Goal: Check status: Check status

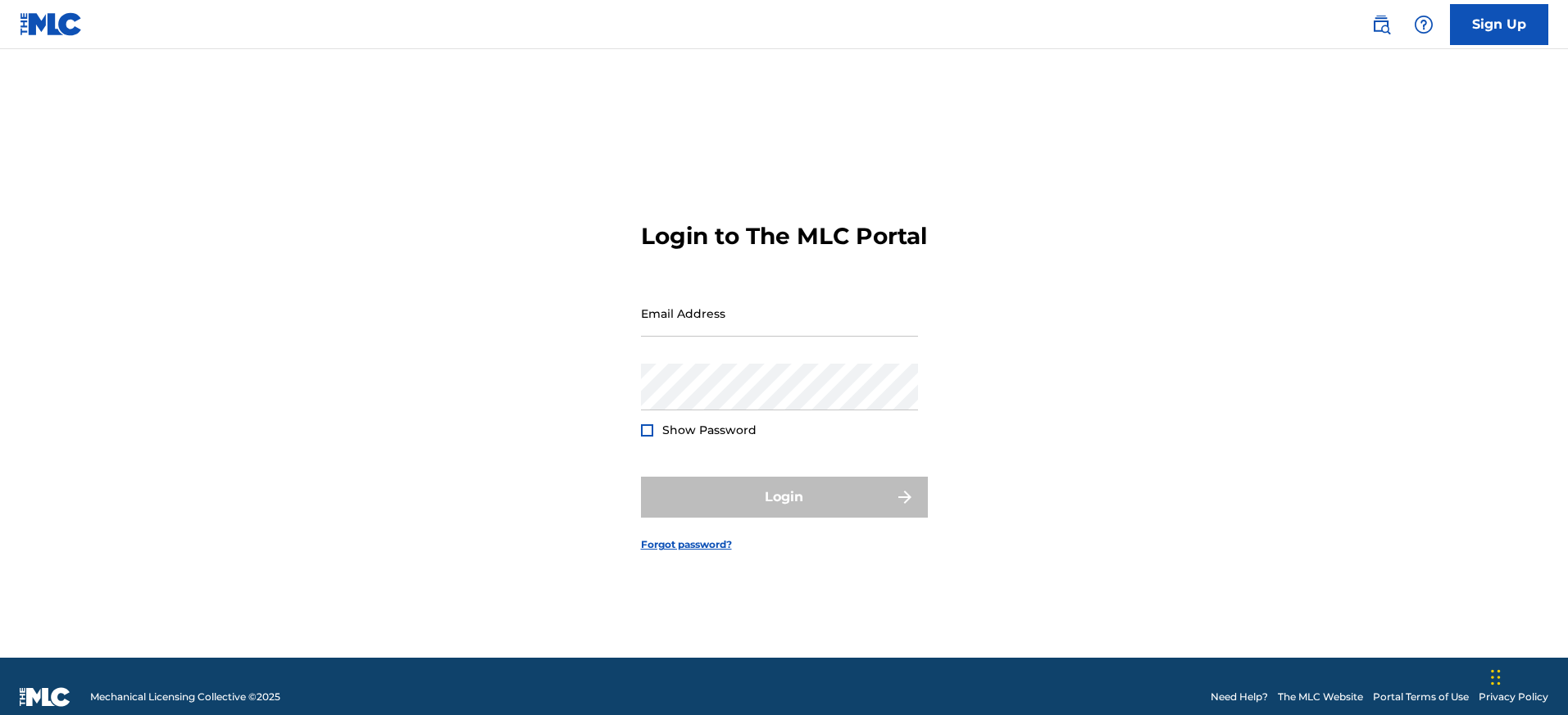
type input "[EMAIL_ADDRESS][DOMAIN_NAME]"
click at [1044, 500] on div "Login to The MLC Portal Email Address [EMAIL_ADDRESS][DOMAIN_NAME] Password Sho…" at bounding box center [784, 374] width 1147 height 567
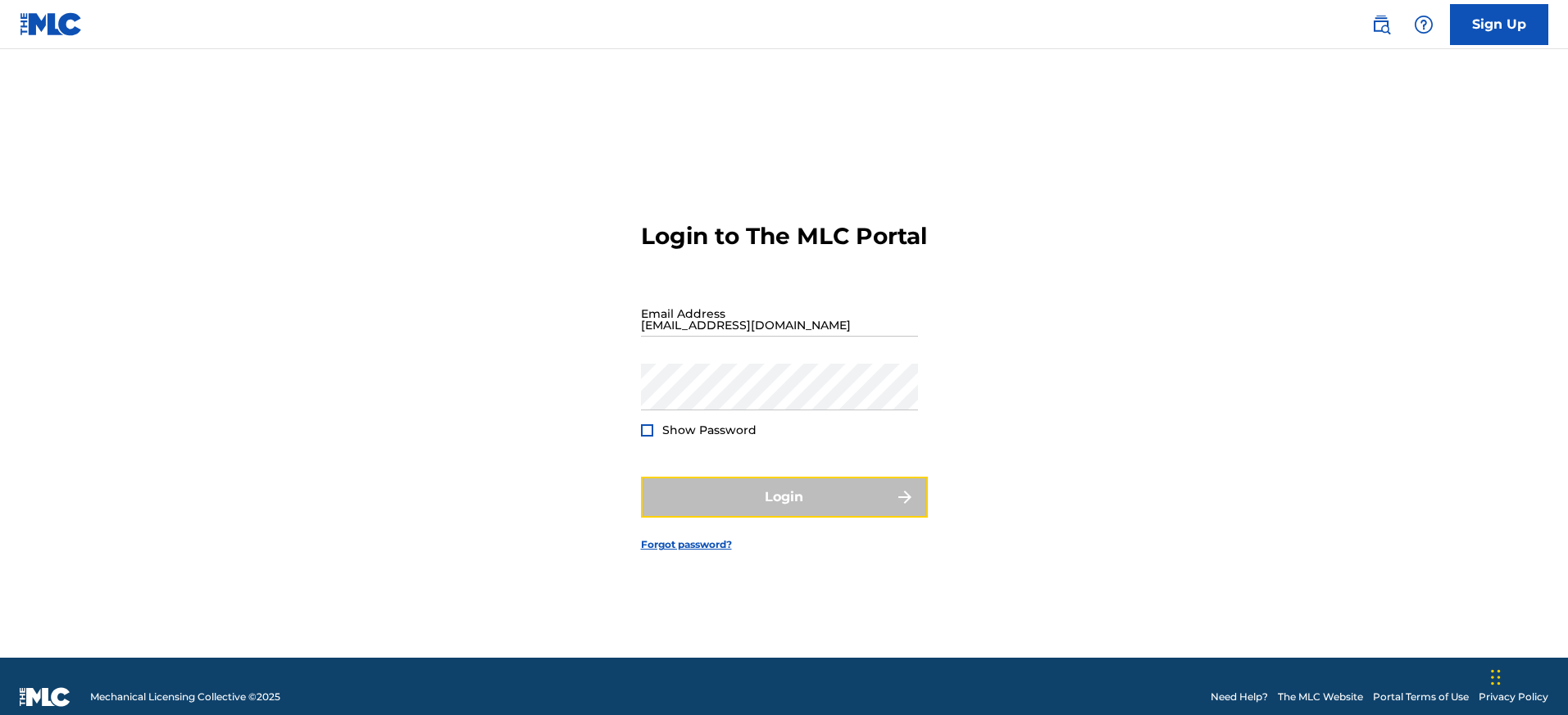
click at [852, 508] on button "Login" at bounding box center [784, 496] width 287 height 41
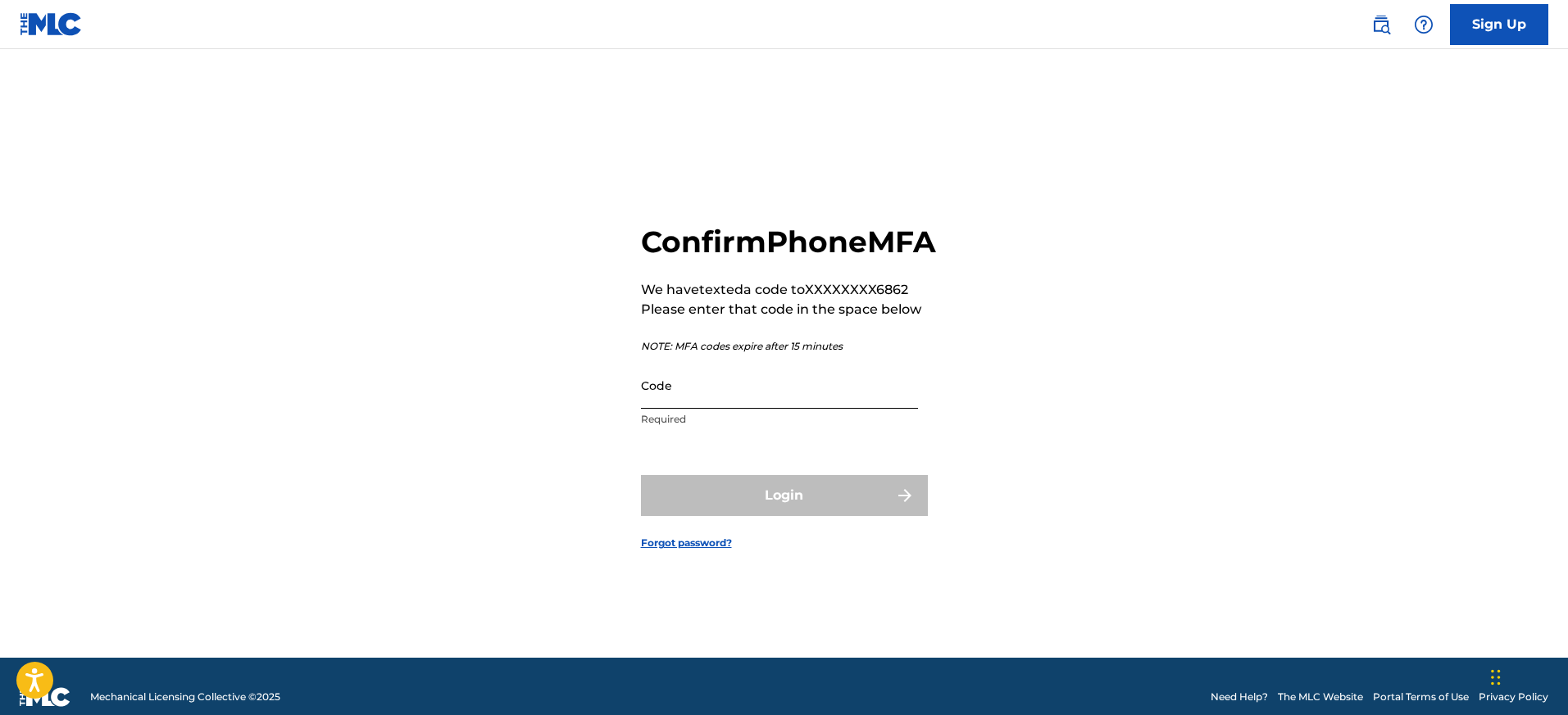
click at [865, 408] on input "Code" at bounding box center [779, 385] width 277 height 47
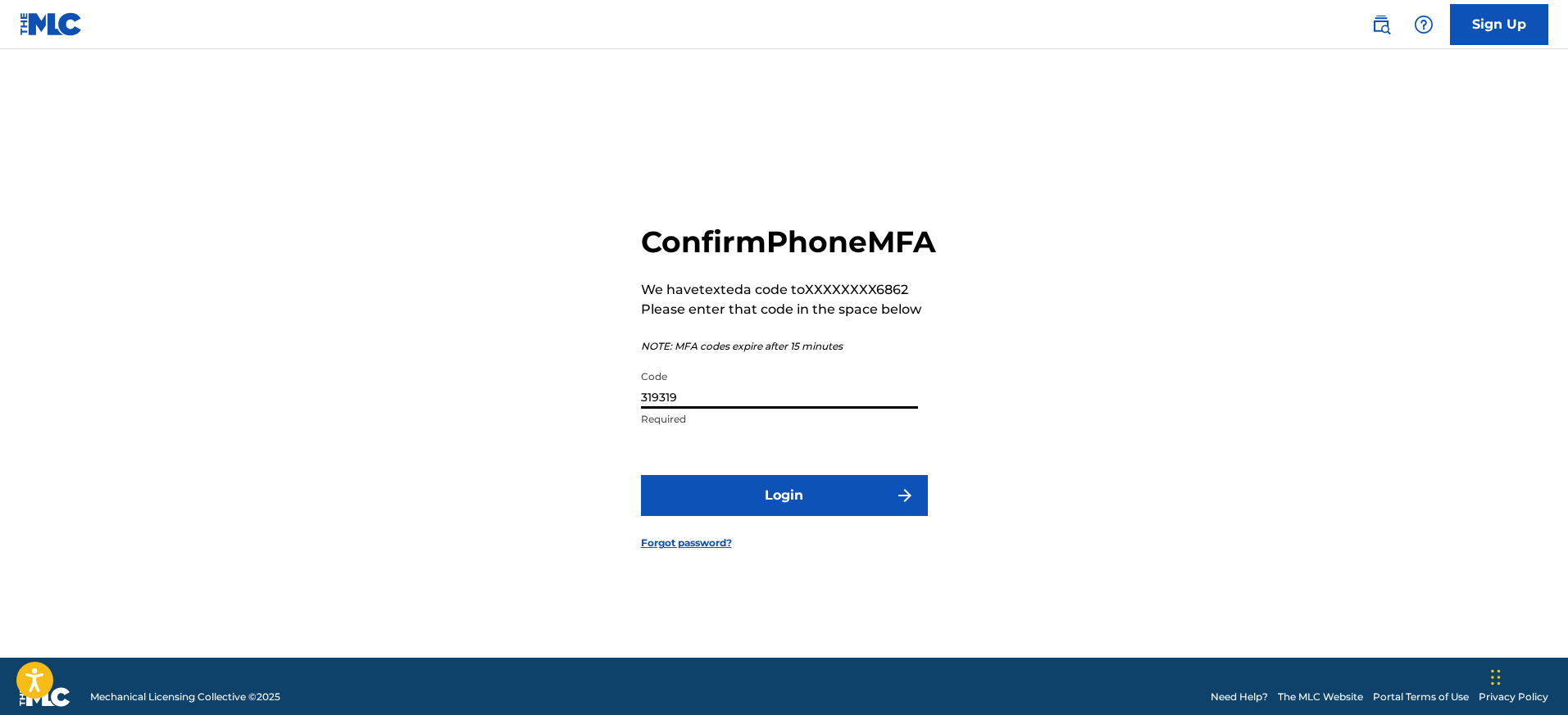
type input "319319"
click at [816, 536] on form "Confirm Phone MFA We have texted a code to XXXXXXXX6862 Please enter that code …" at bounding box center [784, 374] width 287 height 567
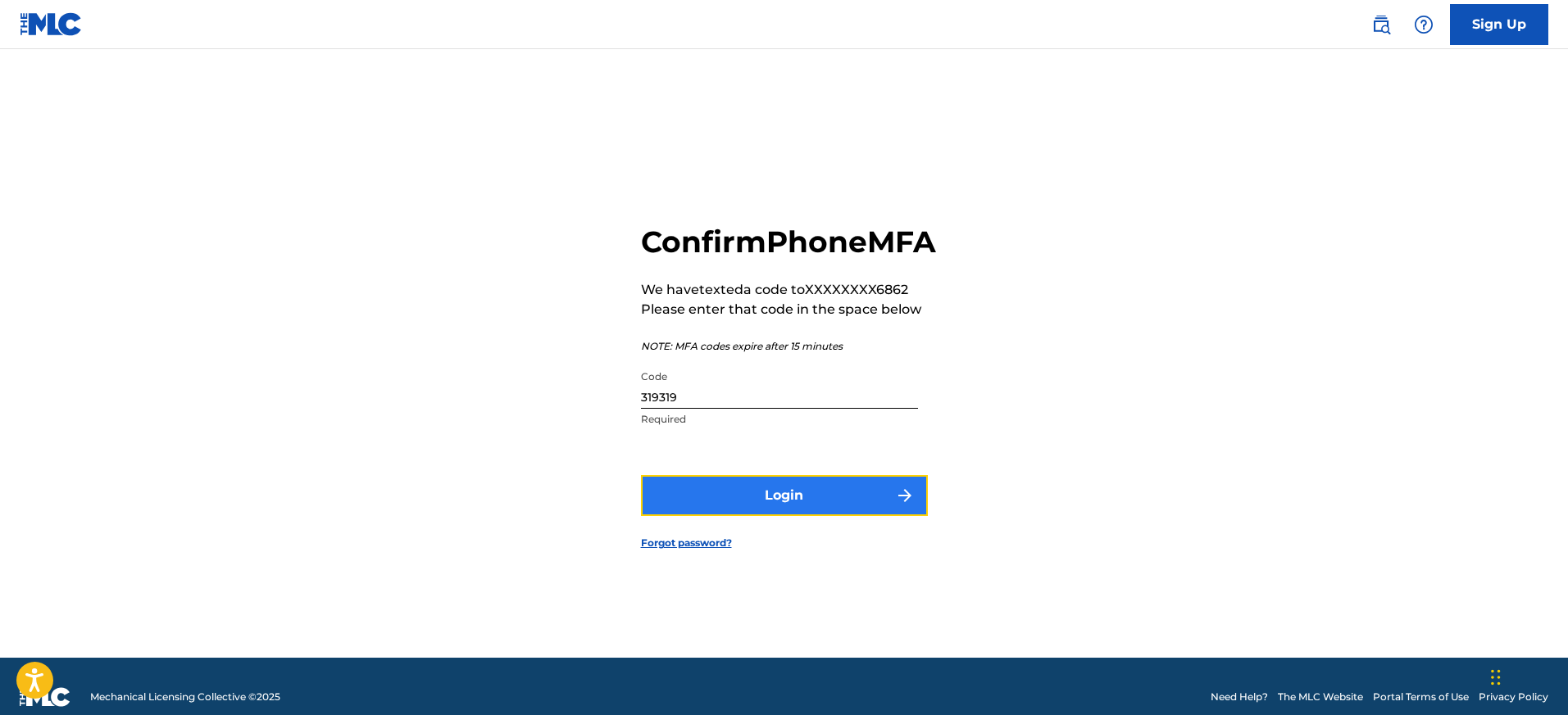
click at [840, 510] on button "Login" at bounding box center [784, 496] width 287 height 41
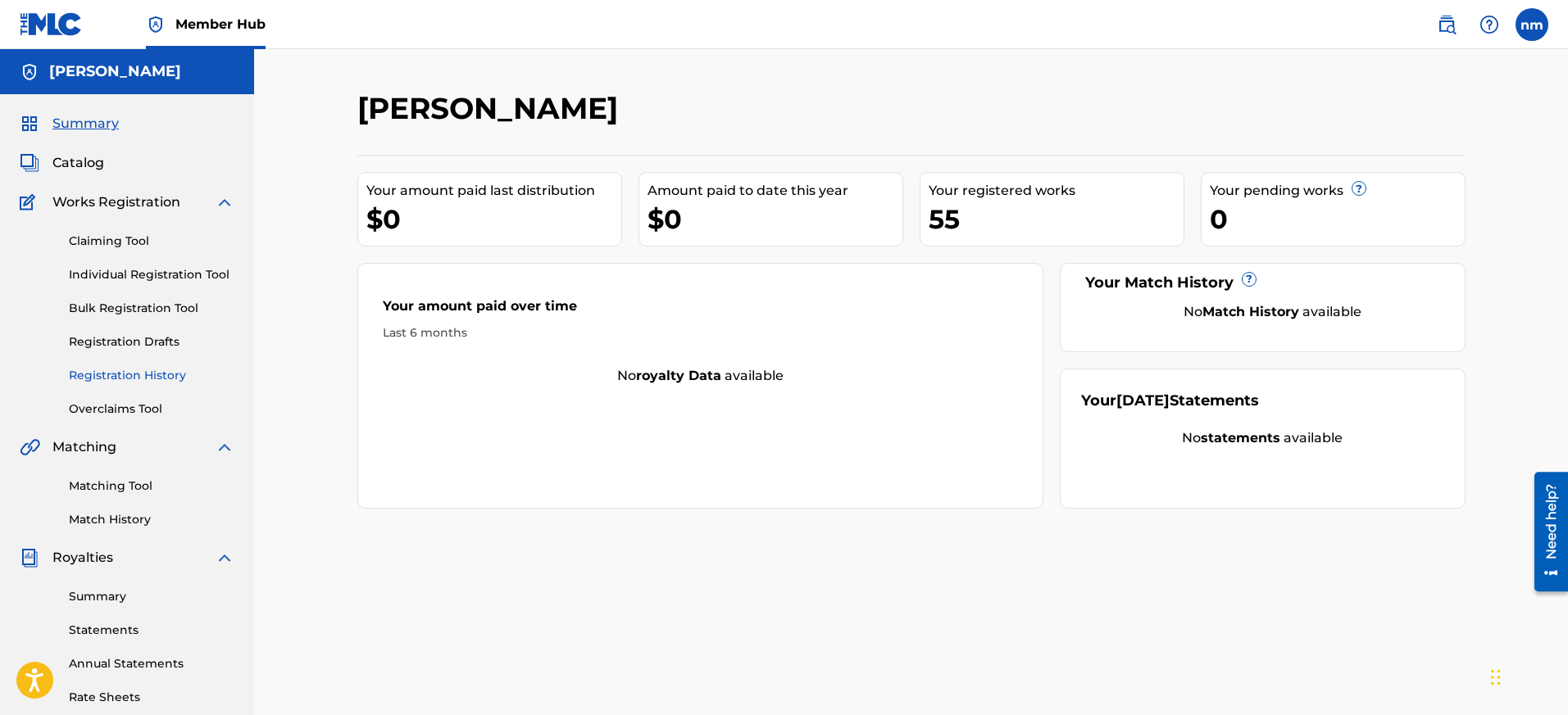
click at [83, 380] on link "Registration History" at bounding box center [152, 376] width 166 height 17
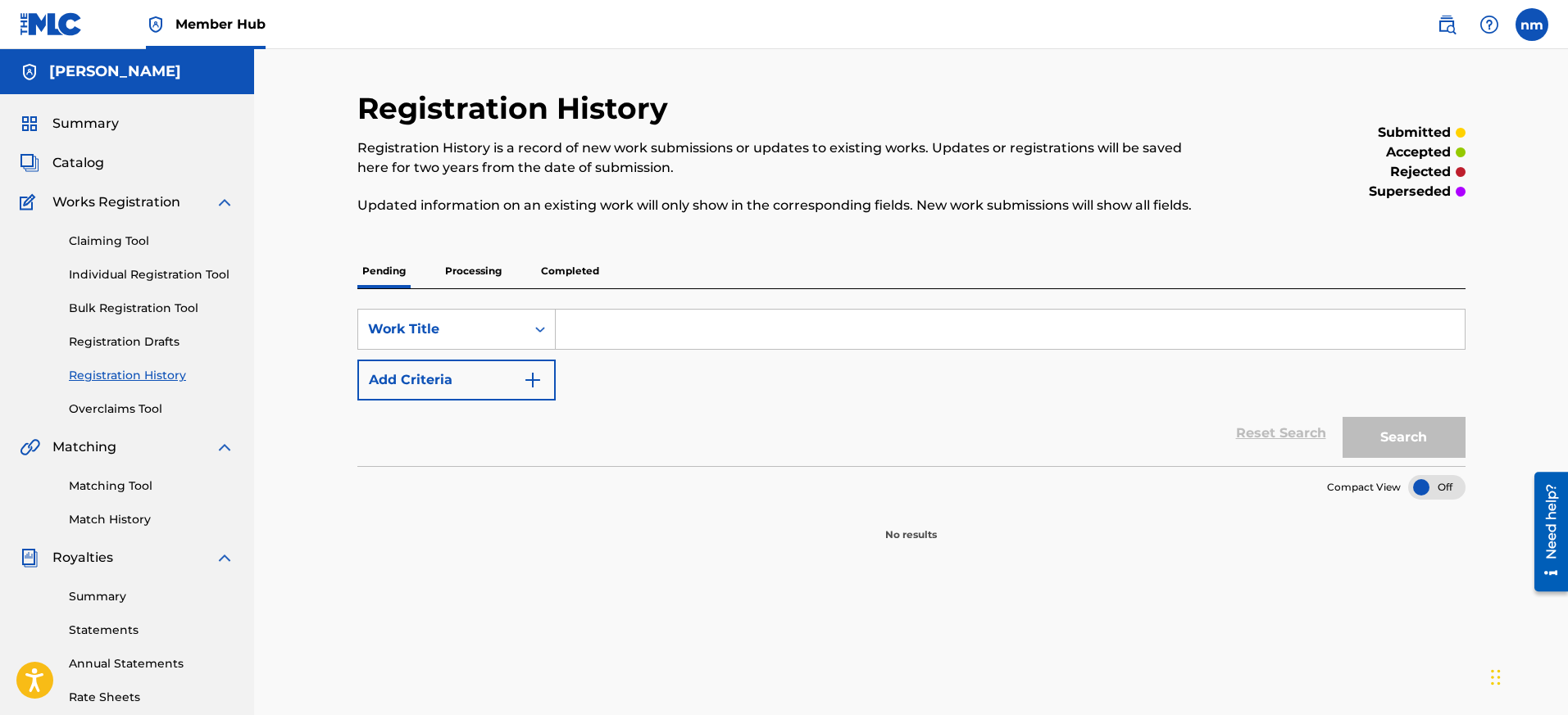
click at [581, 267] on p "Completed" at bounding box center [570, 271] width 68 height 35
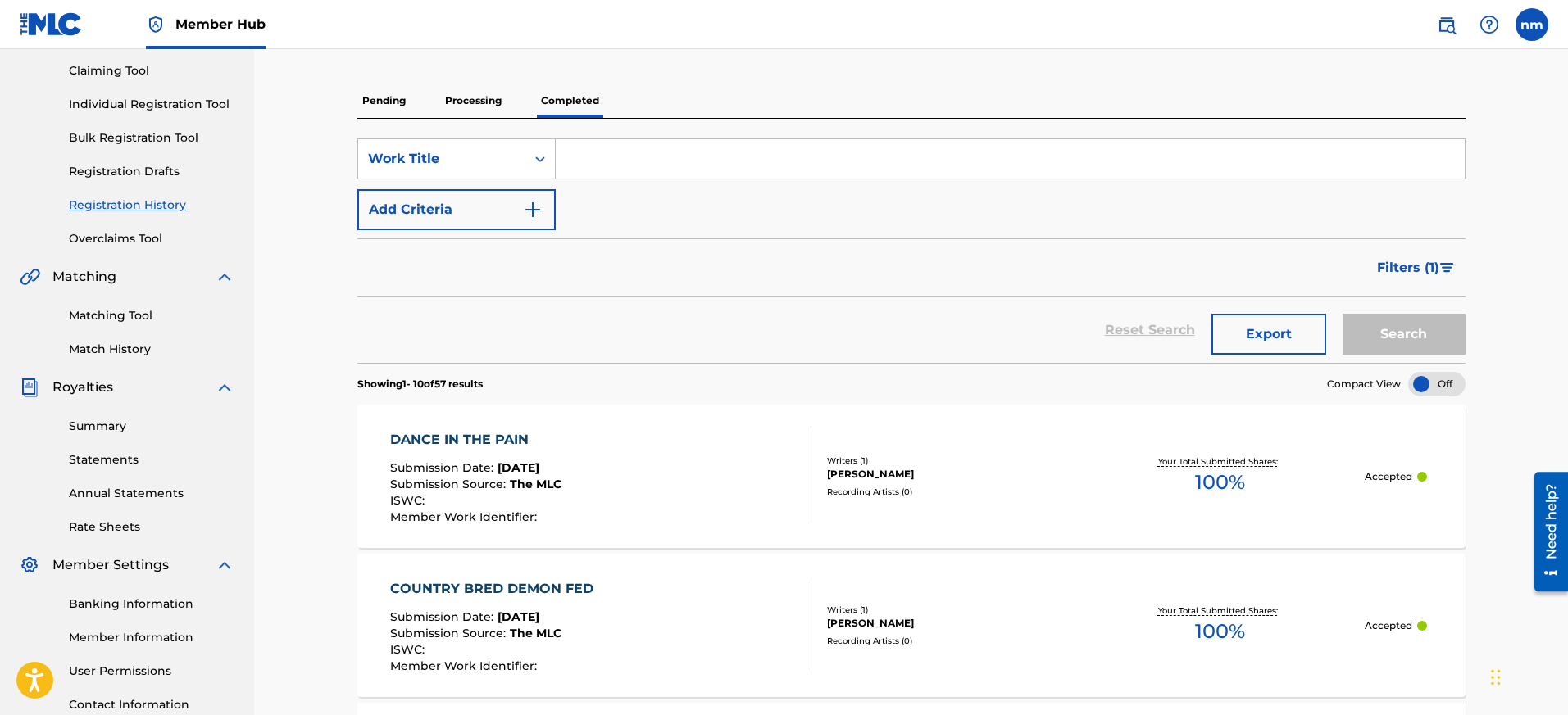
scroll to position [205, 0]
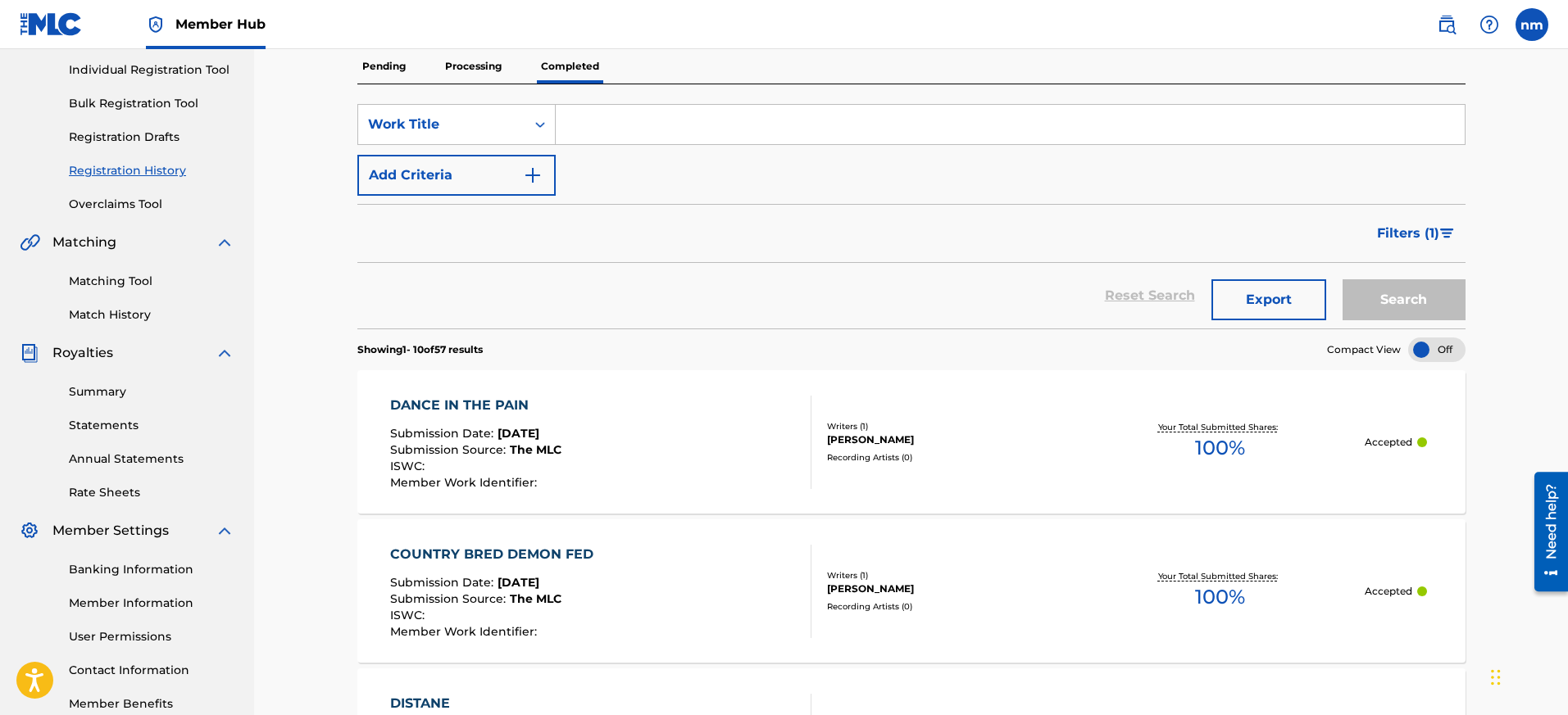
click at [1418, 350] on div at bounding box center [1437, 350] width 58 height 25
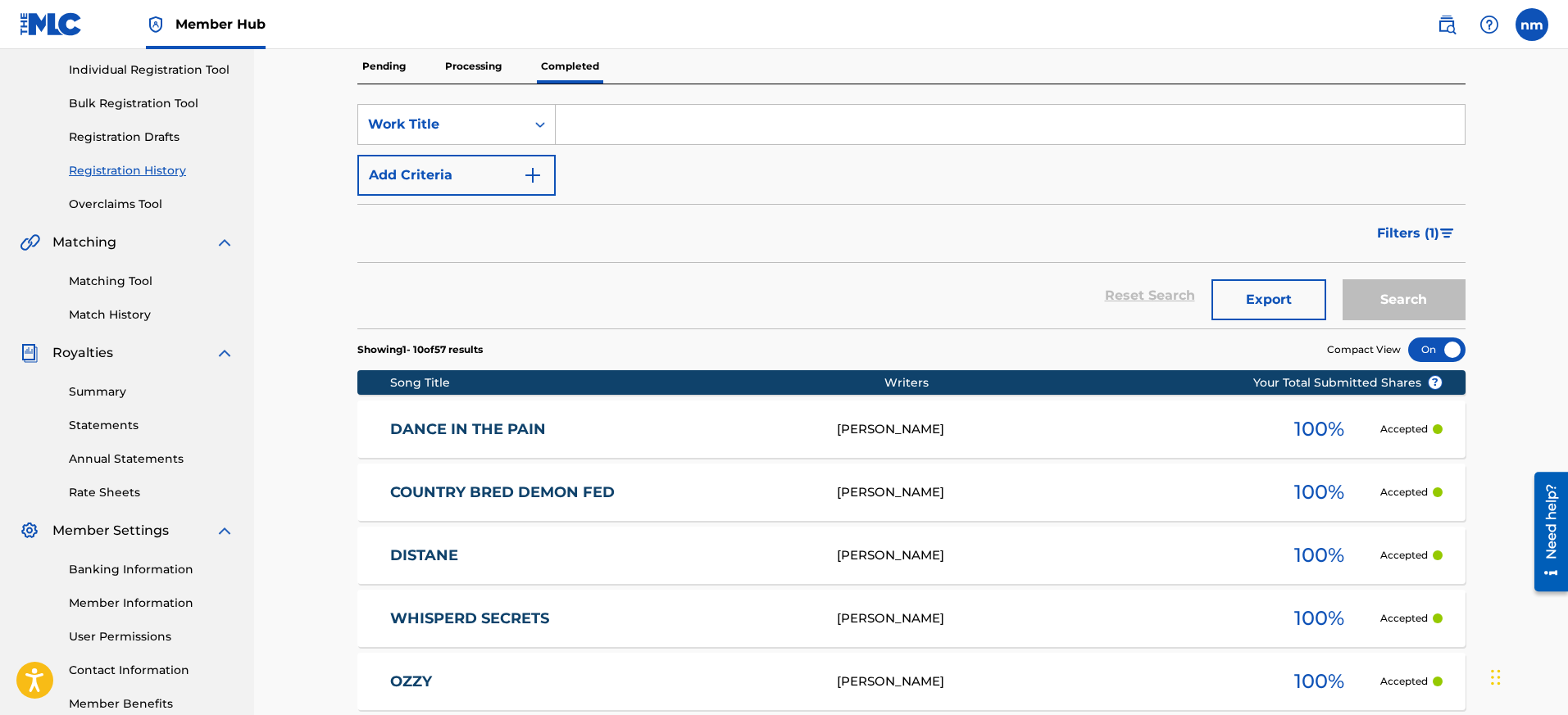
click at [303, 481] on div "Registration History Registration History is a record of new work submissions o…" at bounding box center [911, 491] width 1314 height 1292
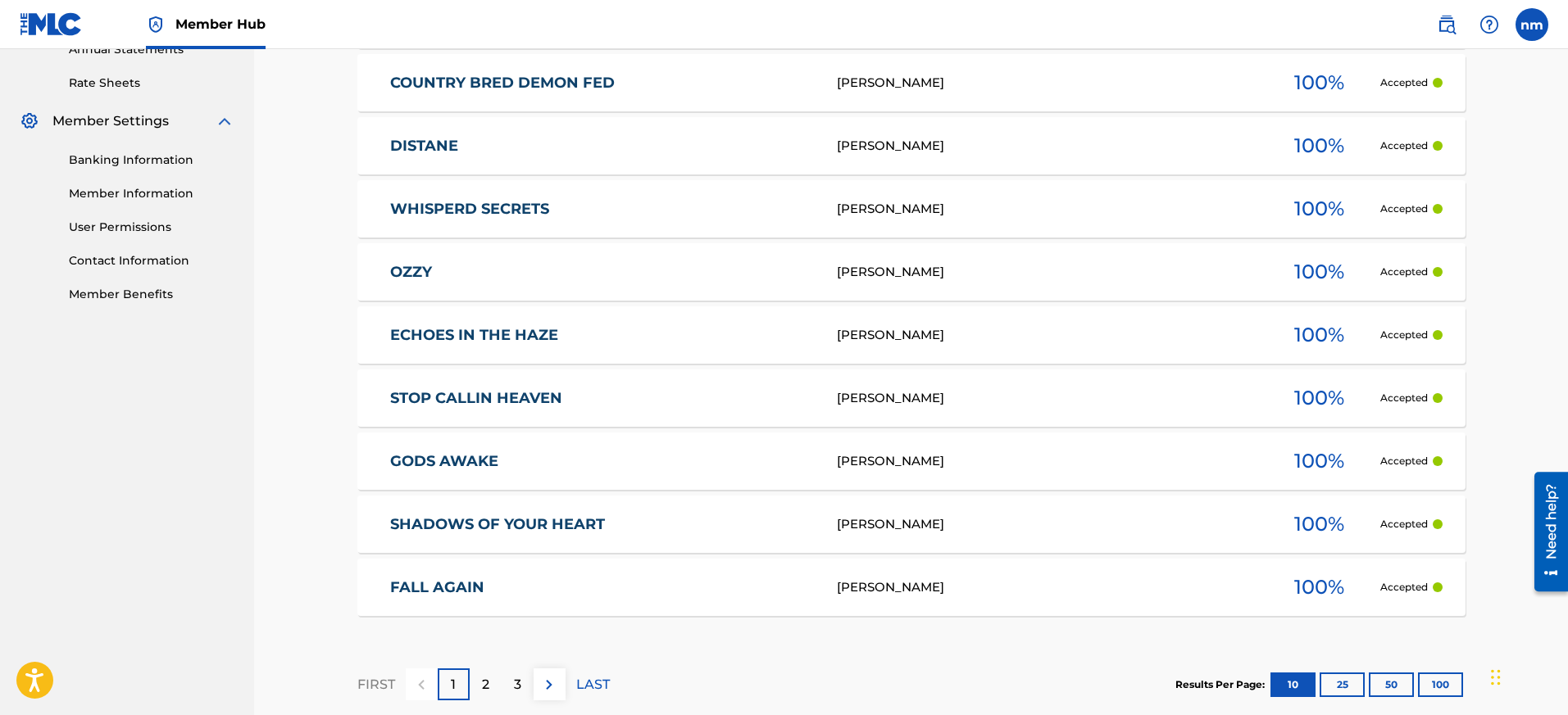
scroll to position [704, 0]
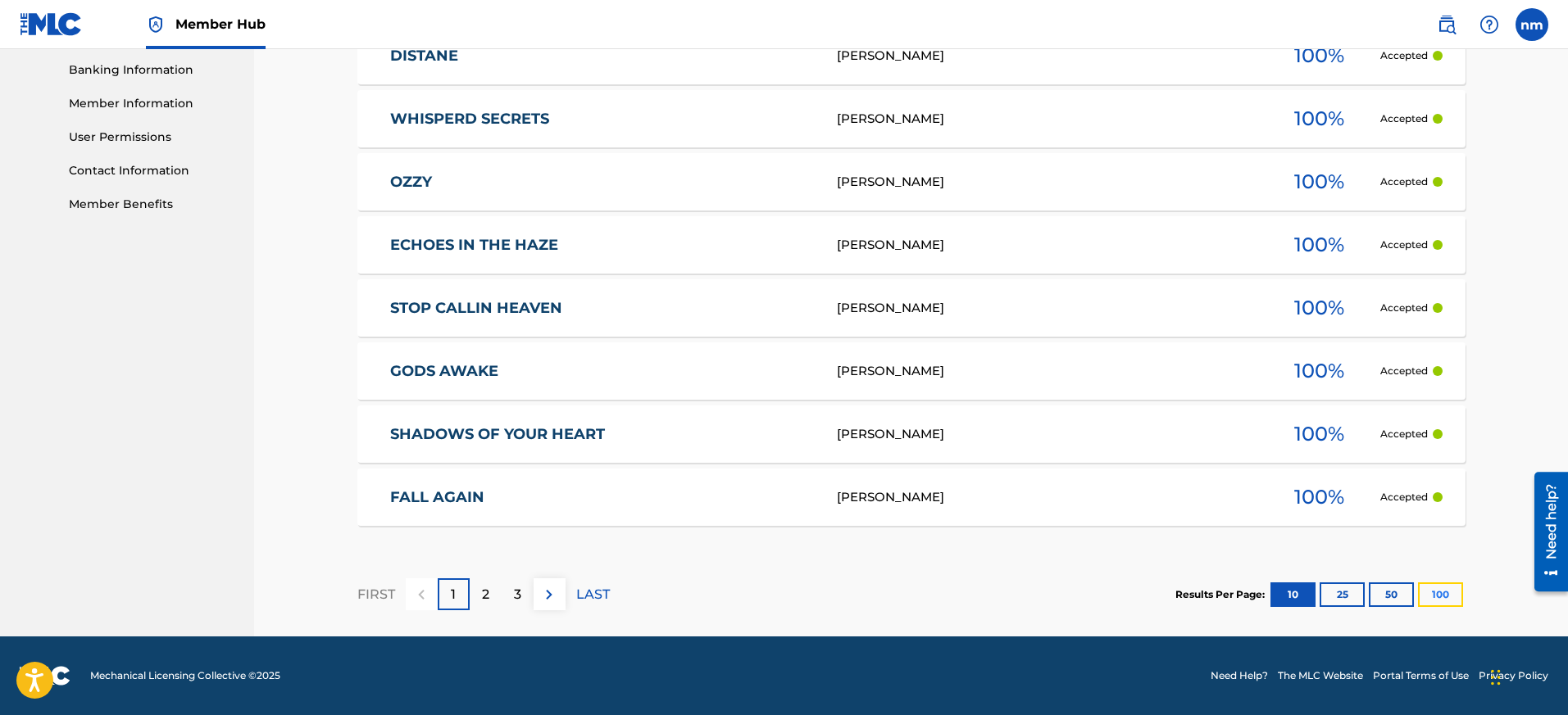
click at [1444, 598] on button "100" at bounding box center [1439, 595] width 45 height 25
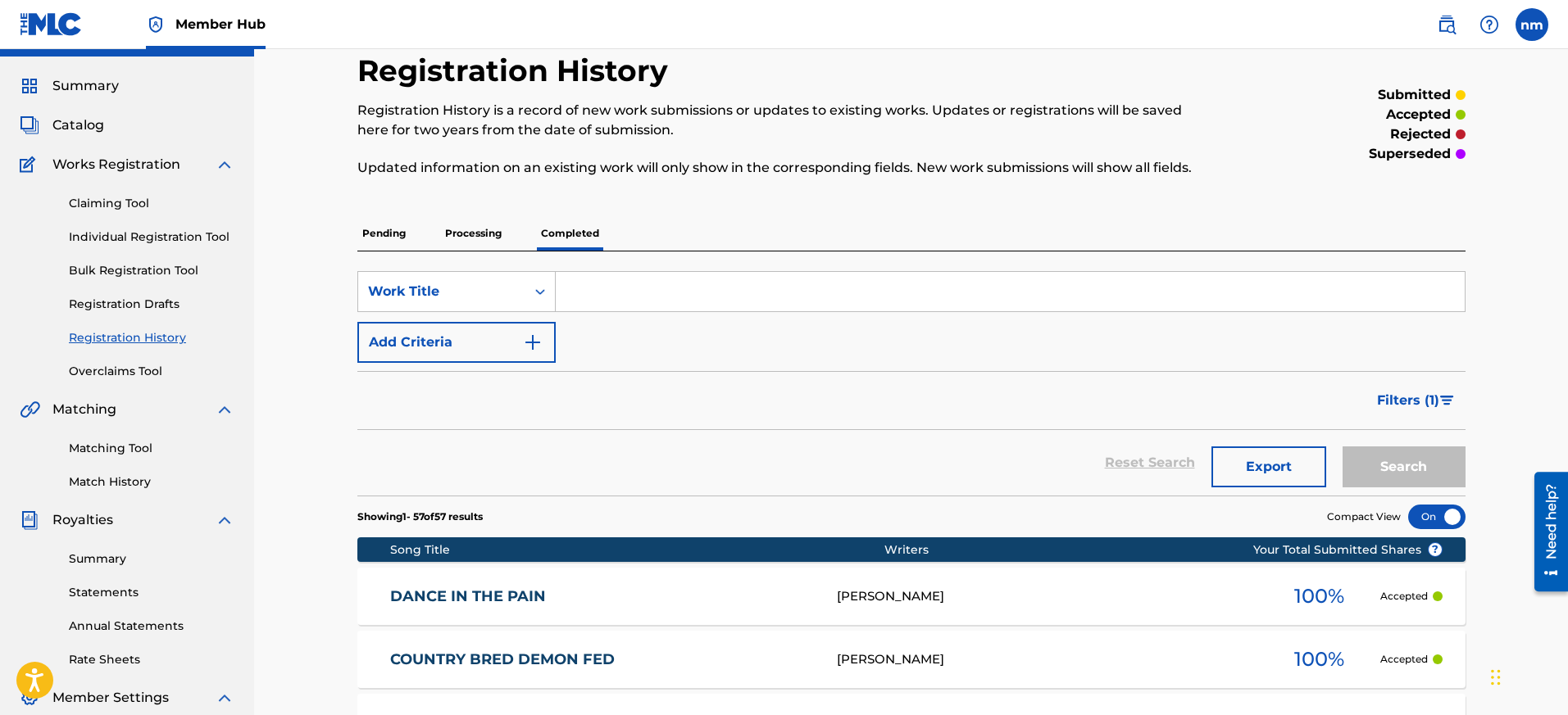
scroll to position [0, 0]
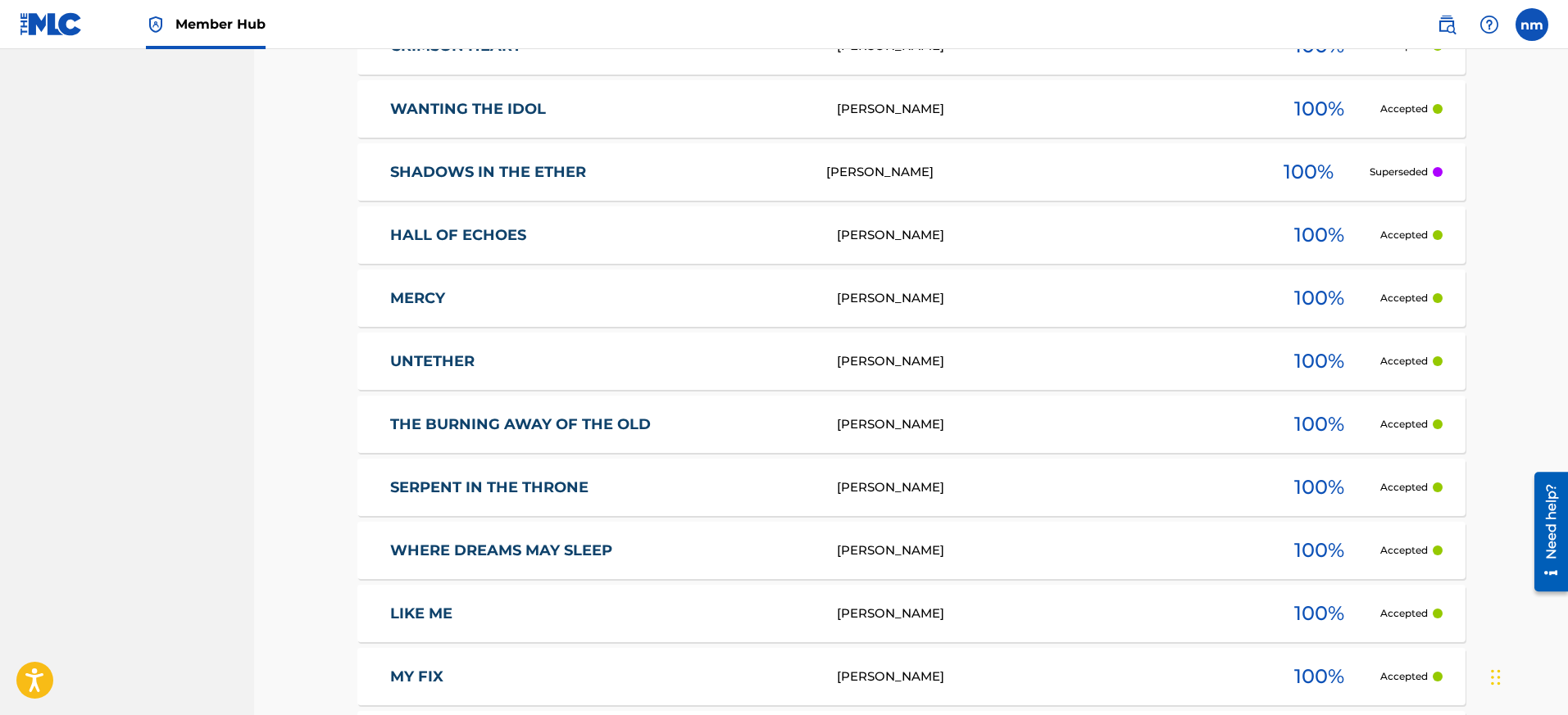
scroll to position [2842, 0]
